Goal: Transaction & Acquisition: Purchase product/service

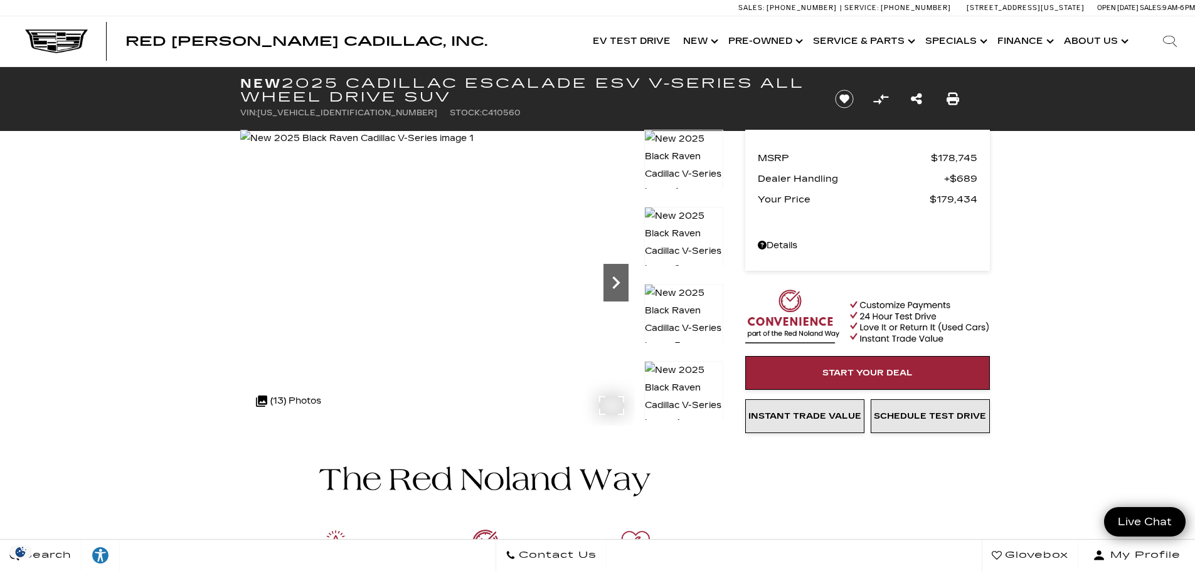
click at [620, 276] on icon "Next" at bounding box center [615, 282] width 25 height 25
click at [622, 276] on icon "Next" at bounding box center [615, 282] width 25 height 25
click at [620, 276] on icon "Next" at bounding box center [615, 282] width 25 height 25
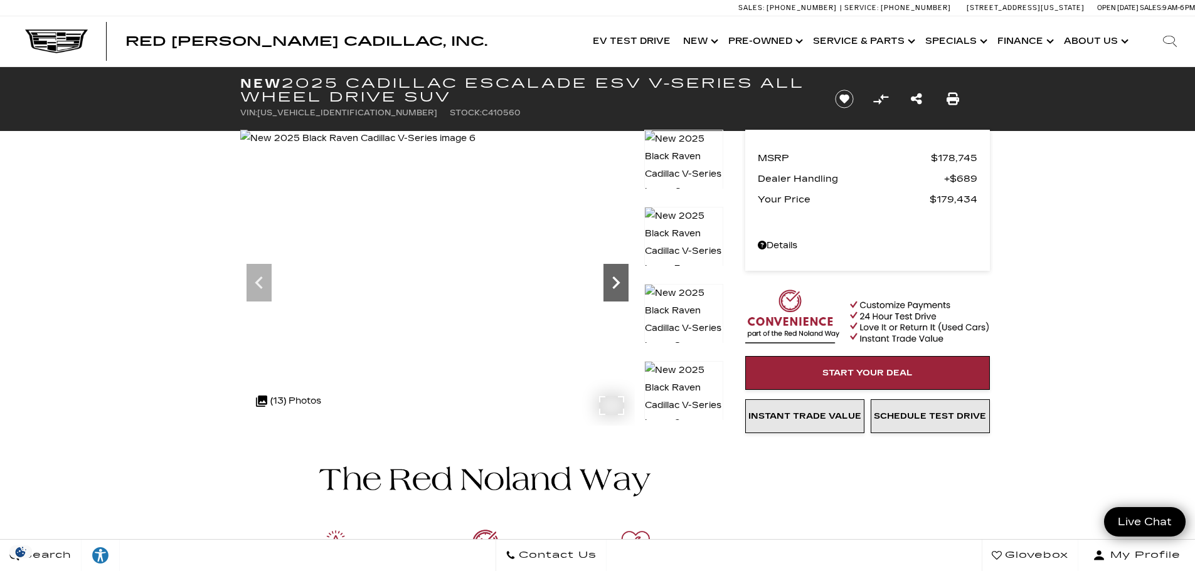
click at [620, 276] on icon "Next" at bounding box center [615, 282] width 25 height 25
click at [610, 280] on icon "Next" at bounding box center [615, 282] width 25 height 25
click at [610, 279] on icon "Next" at bounding box center [615, 282] width 25 height 25
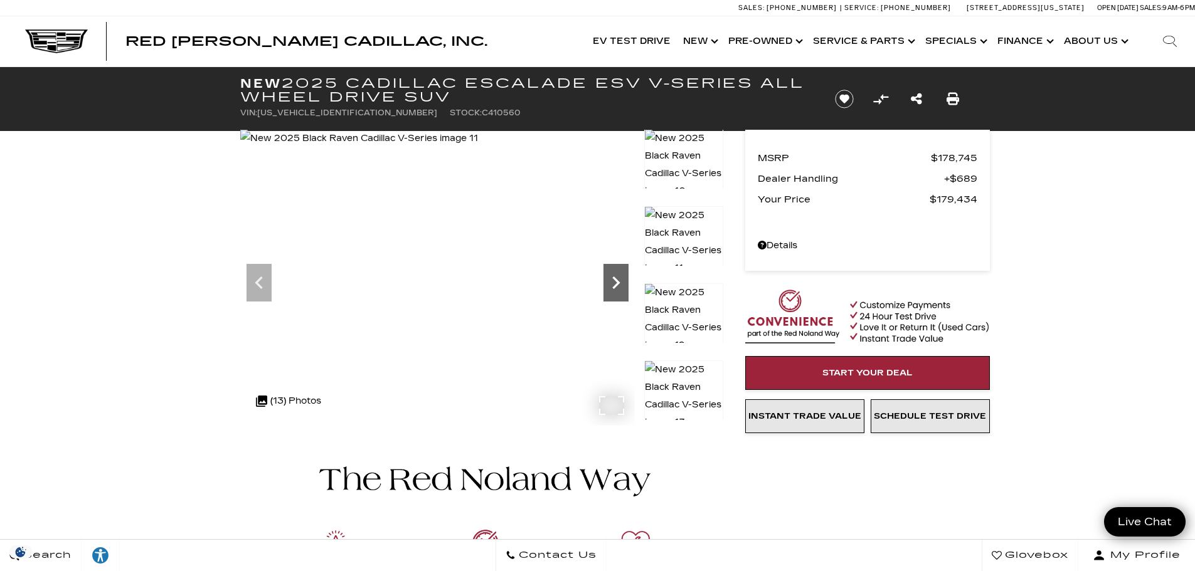
click at [610, 279] on icon "Next" at bounding box center [615, 282] width 25 height 25
click at [610, 278] on icon "Next" at bounding box center [615, 282] width 25 height 25
click at [480, 147] on img at bounding box center [360, 139] width 240 height 18
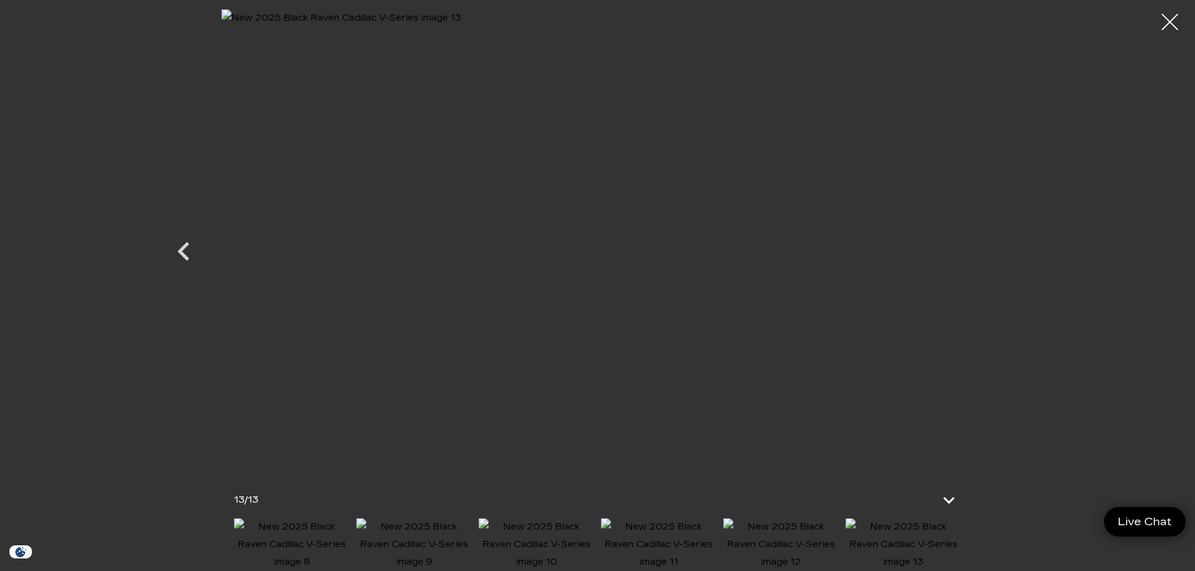
click at [1168, 21] on div at bounding box center [1170, 22] width 33 height 33
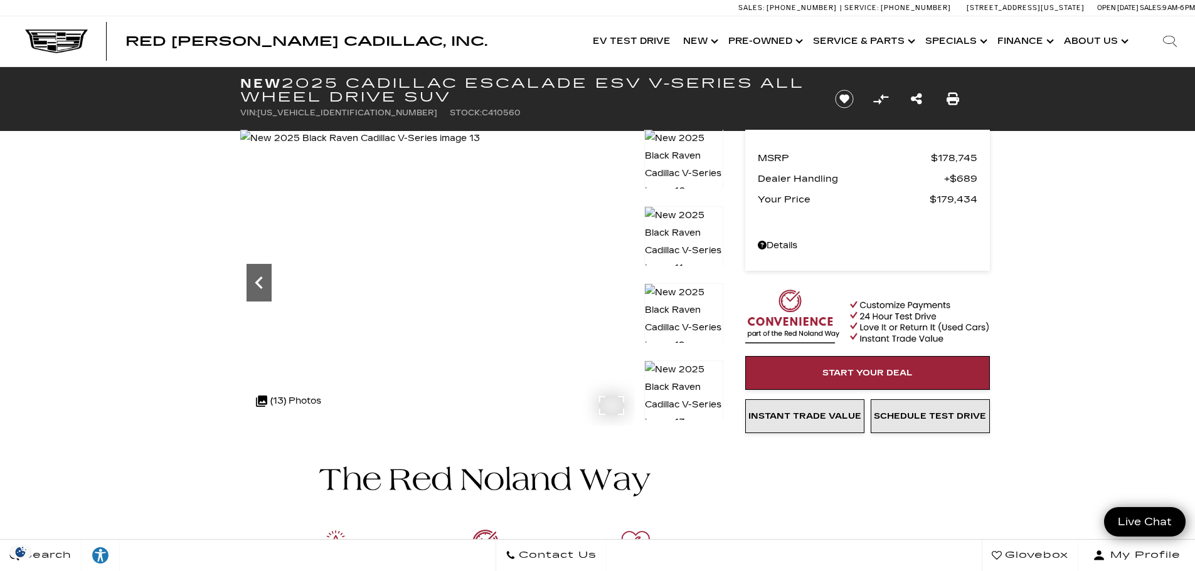
click at [251, 270] on icon "Previous" at bounding box center [259, 282] width 25 height 25
click at [255, 273] on icon "Previous" at bounding box center [259, 282] width 25 height 25
click at [261, 280] on icon "Previous" at bounding box center [259, 282] width 25 height 25
click at [262, 282] on icon "Previous" at bounding box center [259, 282] width 25 height 25
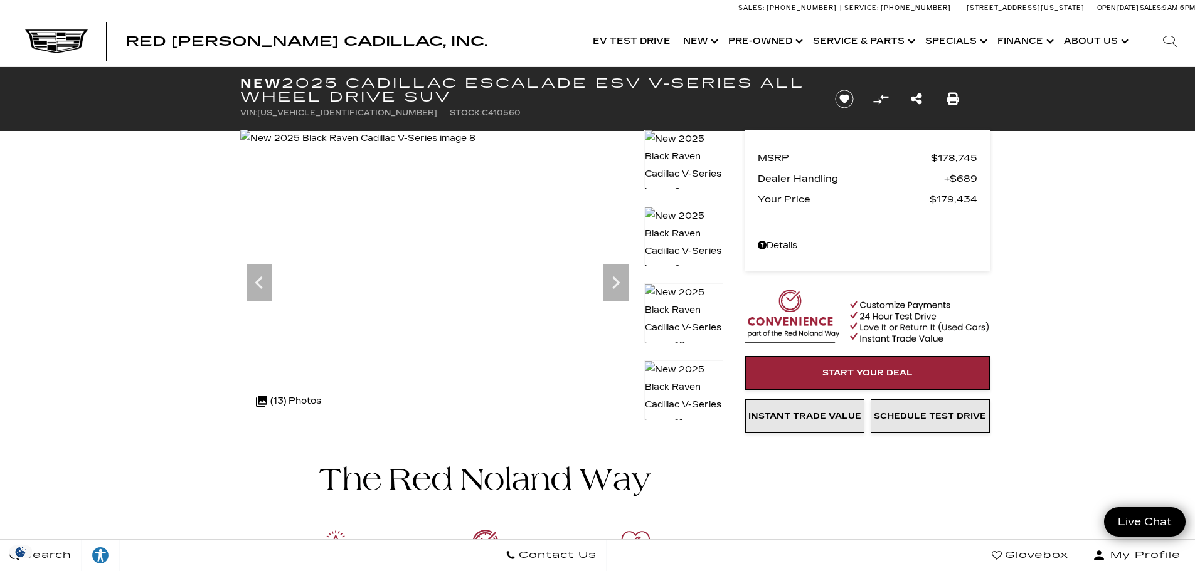
click at [682, 151] on img at bounding box center [683, 166] width 79 height 72
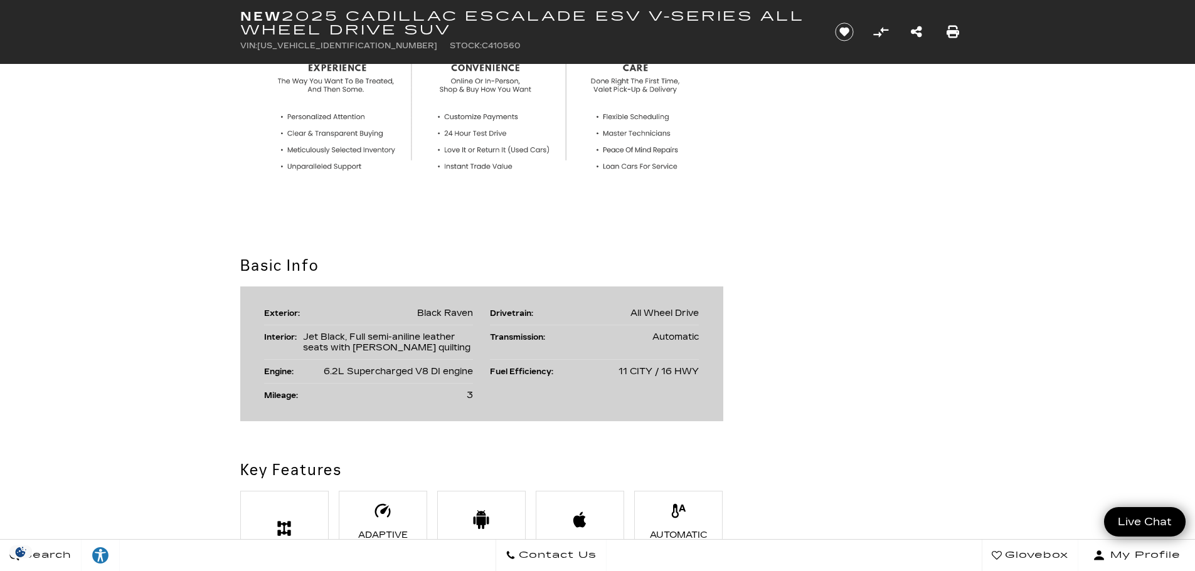
scroll to position [815, 0]
